Goal: Check status: Check status

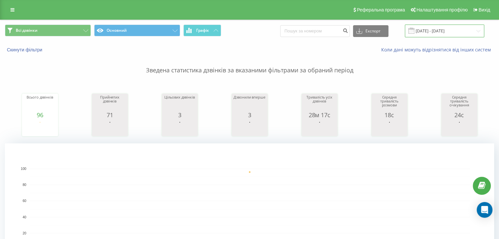
click at [426, 33] on input "19.08.2025 - 19.08.2025" at bounding box center [444, 31] width 79 height 13
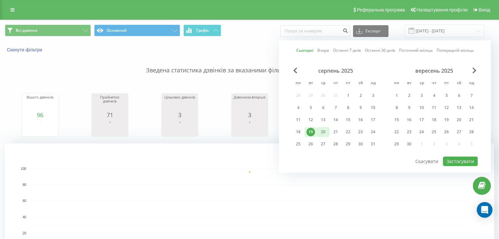
click at [321, 133] on div "20" at bounding box center [323, 132] width 9 height 9
click at [455, 157] on button "Застосувати" at bounding box center [460, 162] width 35 height 10
type input "[DATE] - [DATE]"
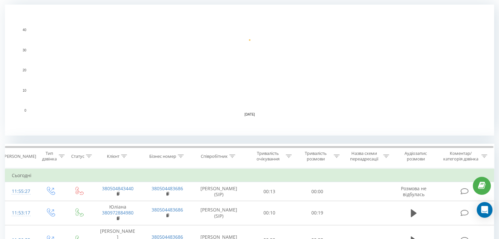
scroll to position [140, 0]
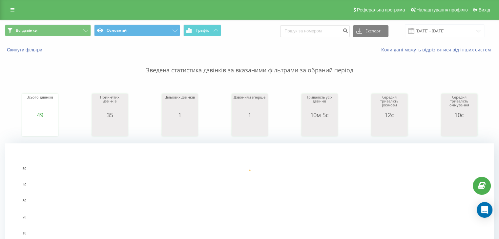
click at [341, 184] on rect "A chart." at bounding box center [250, 209] width 440 height 81
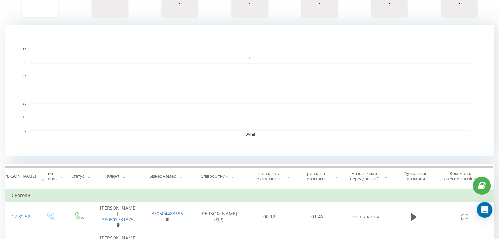
scroll to position [119, 0]
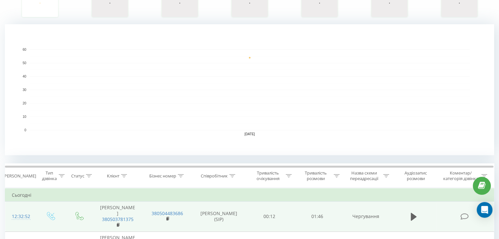
click at [115, 219] on span "380503781375" at bounding box center [117, 223] width 36 height 12
click at [119, 223] on icon at bounding box center [118, 224] width 2 height 3
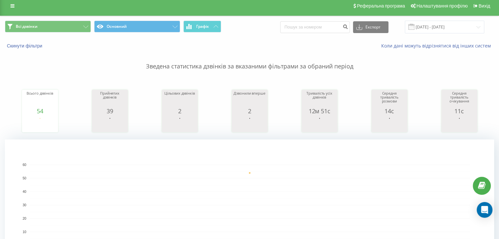
scroll to position [0, 0]
